Goal: Information Seeking & Learning: Learn about a topic

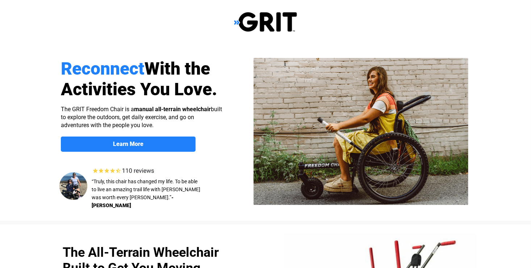
select select "US"
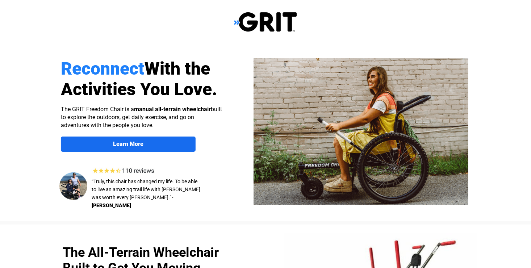
click at [172, 140] on link "Learn More" at bounding box center [128, 144] width 135 height 15
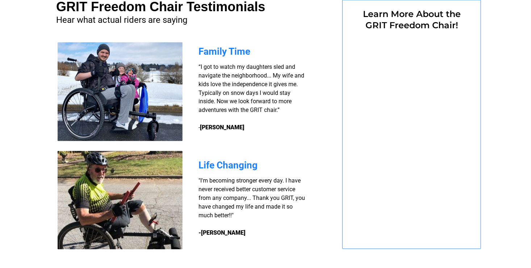
select select "US"
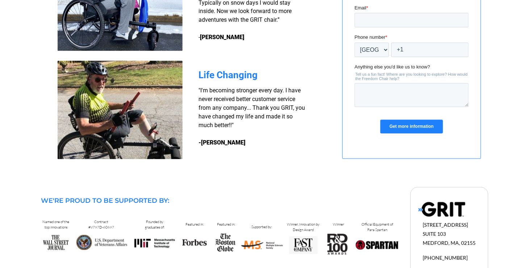
scroll to position [684, 0]
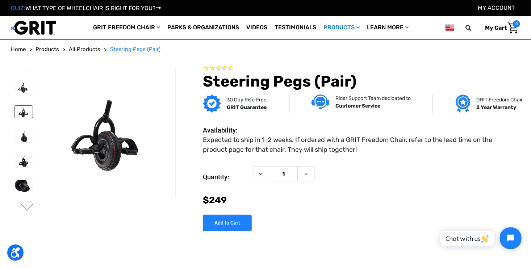
click at [29, 114] on img at bounding box center [23, 112] width 18 height 12
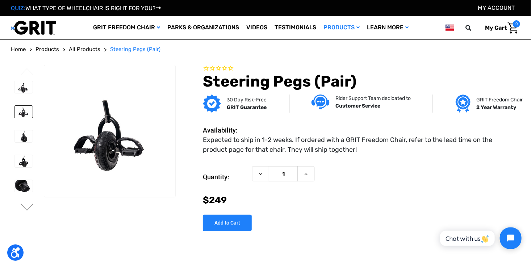
click at [25, 128] on li at bounding box center [23, 136] width 25 height 19
click at [26, 132] on img at bounding box center [23, 136] width 18 height 12
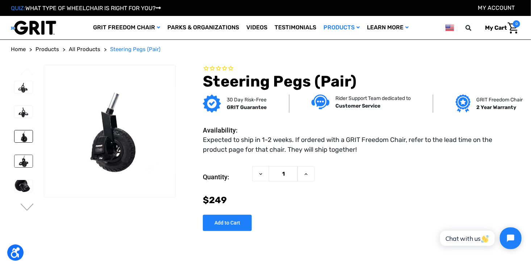
click at [25, 157] on img at bounding box center [23, 161] width 18 height 12
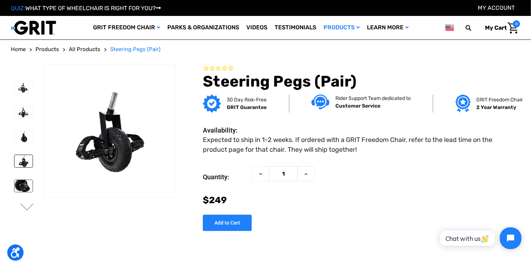
click at [19, 180] on img at bounding box center [23, 186] width 18 height 12
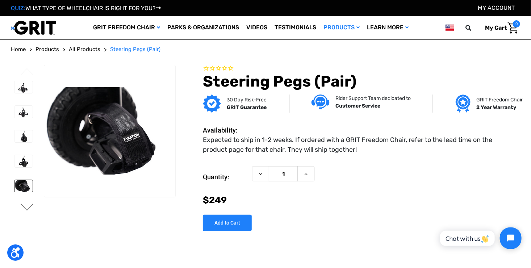
click at [26, 205] on button "Next" at bounding box center [27, 208] width 15 height 9
click at [79, 50] on span "All Products" at bounding box center [85, 49] width 32 height 7
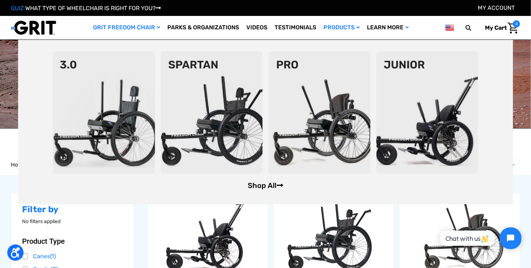
click at [277, 185] on link "Shop All" at bounding box center [266, 185] width 36 height 9
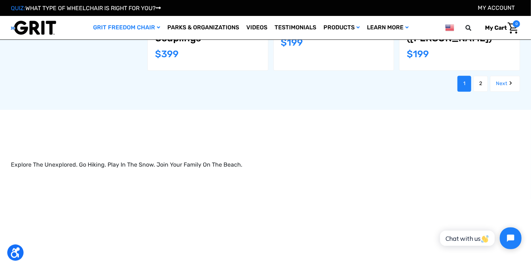
scroll to position [869, 0]
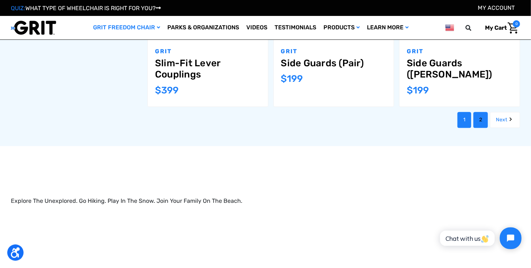
click at [477, 112] on link "2" at bounding box center [480, 120] width 14 height 16
